Goal: Information Seeking & Learning: Learn about a topic

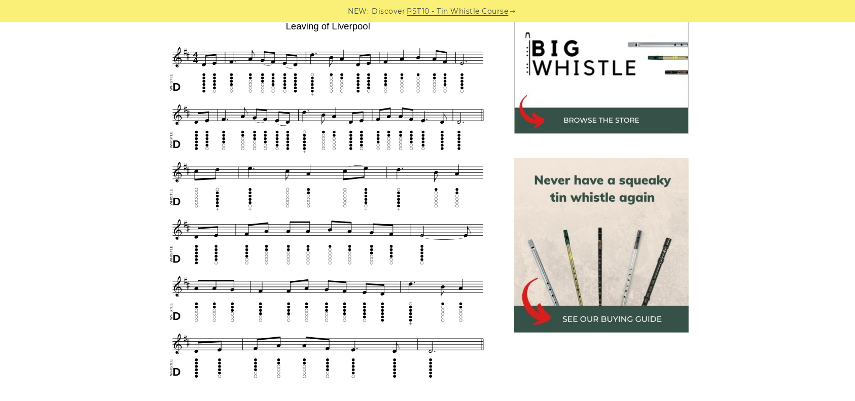
scroll to position [302, 0]
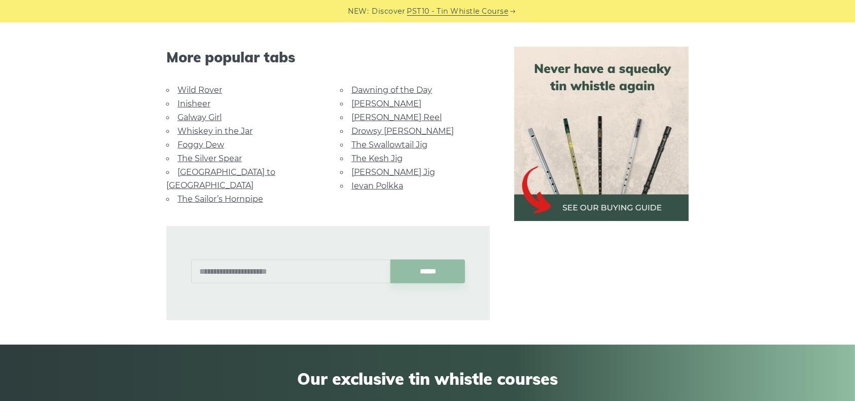
scroll to position [657, 0]
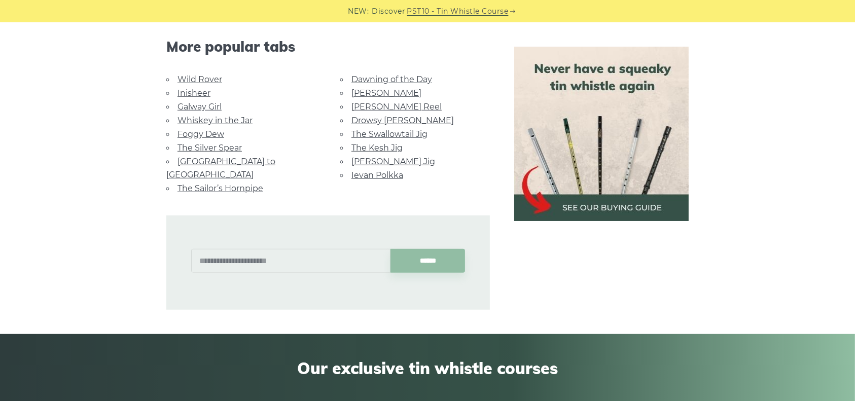
click at [240, 117] on link "Whiskey in the Jar" at bounding box center [214, 121] width 75 height 10
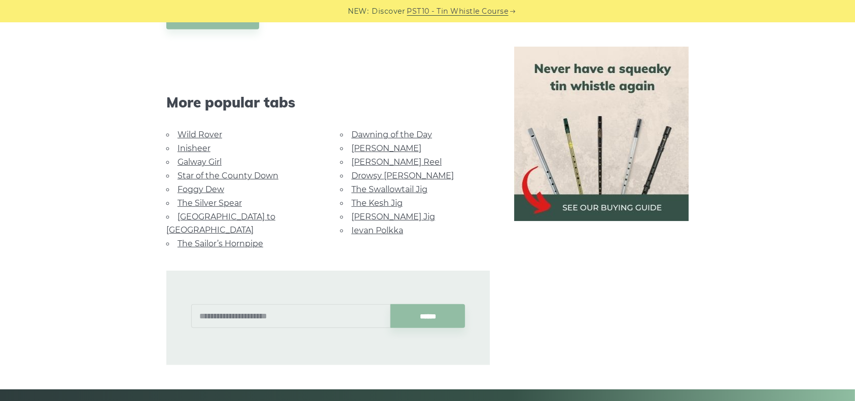
scroll to position [622, 0]
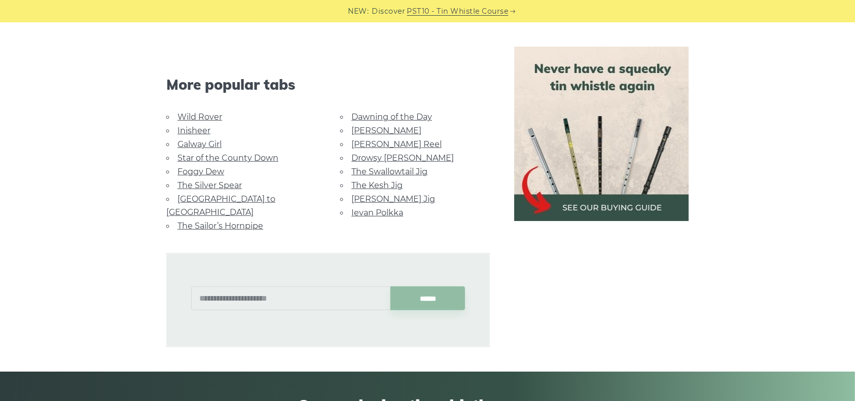
click at [212, 167] on link "Foggy Dew" at bounding box center [200, 172] width 47 height 10
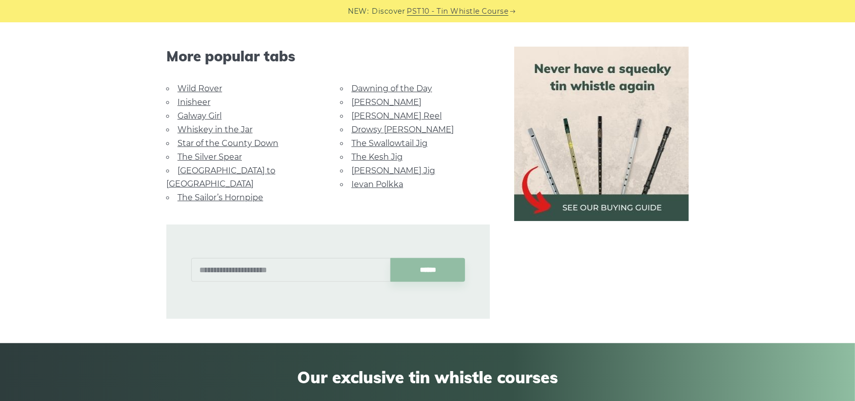
scroll to position [622, 0]
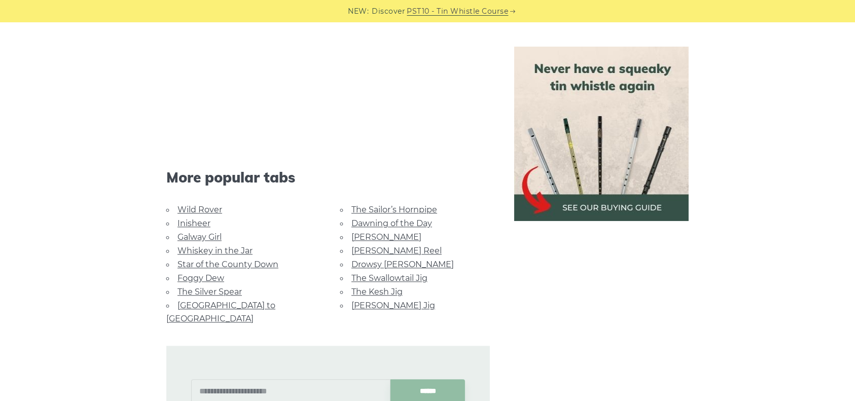
scroll to position [2380, 0]
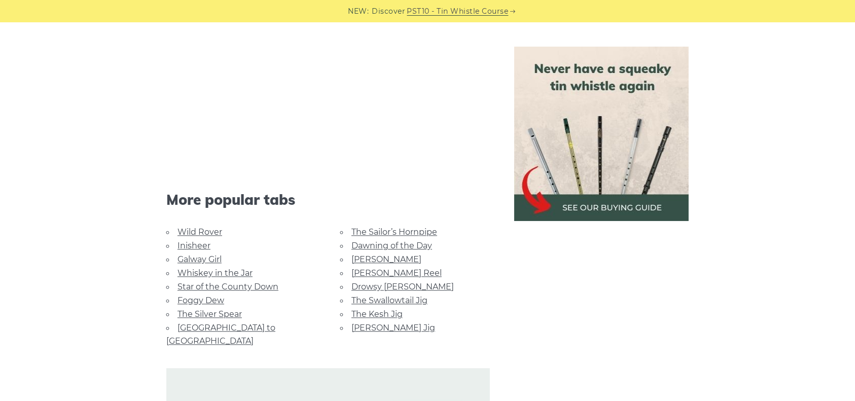
click at [218, 256] on link "Galway Girl" at bounding box center [199, 260] width 44 height 10
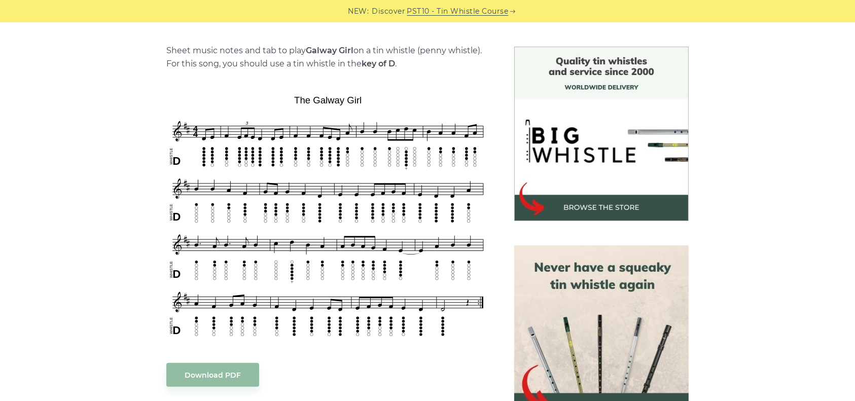
scroll to position [243, 0]
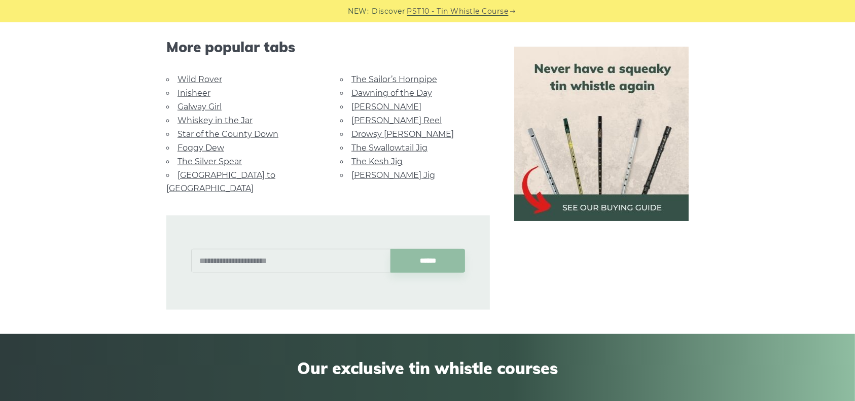
scroll to position [1136, 0]
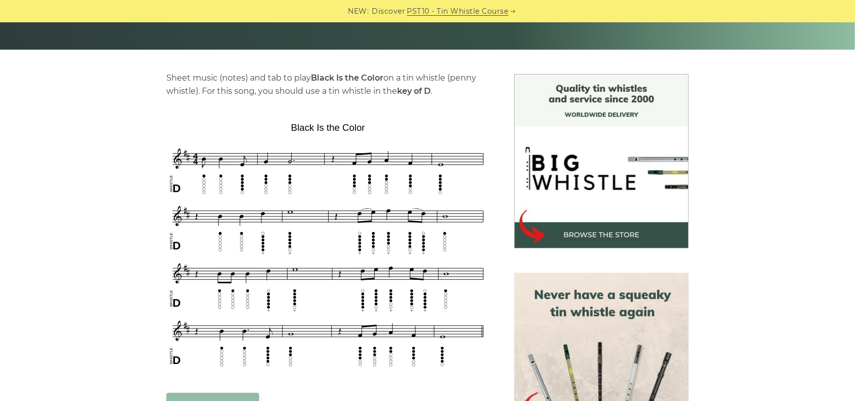
scroll to position [216, 0]
